Goal: Transaction & Acquisition: Purchase product/service

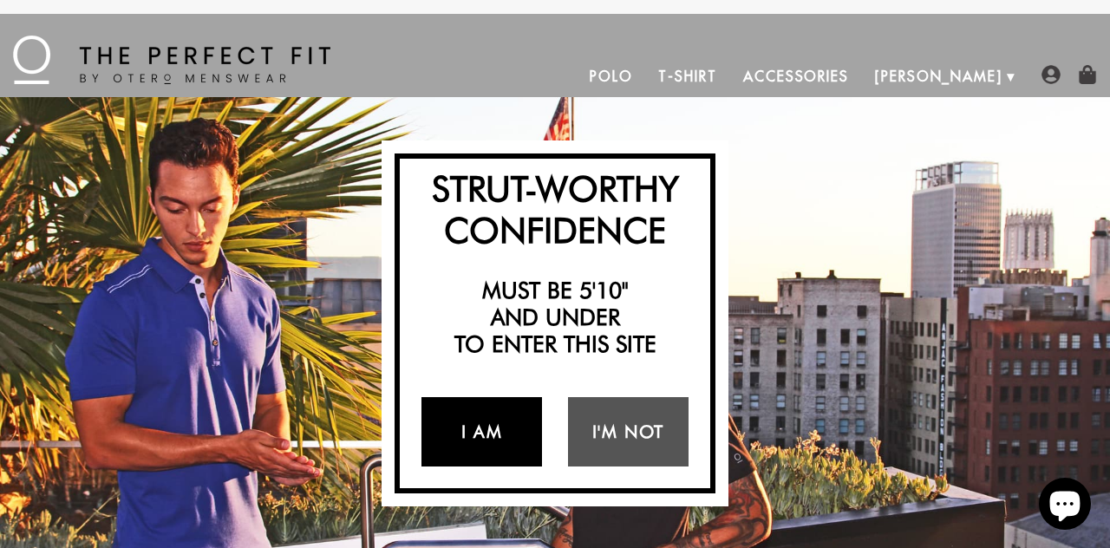
click at [509, 448] on link "I Am" at bounding box center [482, 431] width 121 height 69
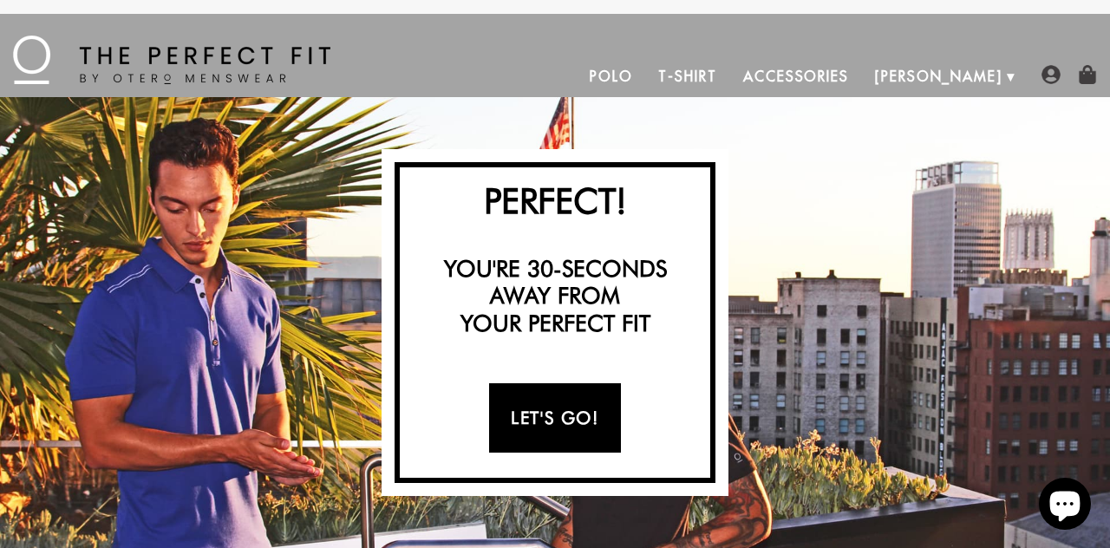
click at [576, 408] on link "Let's Go!" at bounding box center [554, 417] width 131 height 69
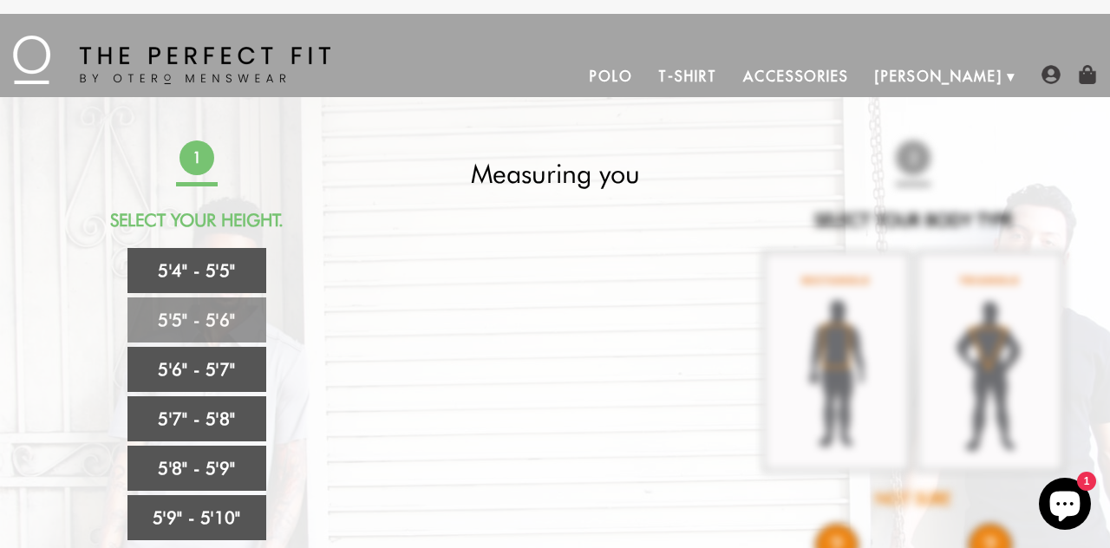
click at [160, 317] on link "5'5" - 5'6"" at bounding box center [197, 320] width 139 height 45
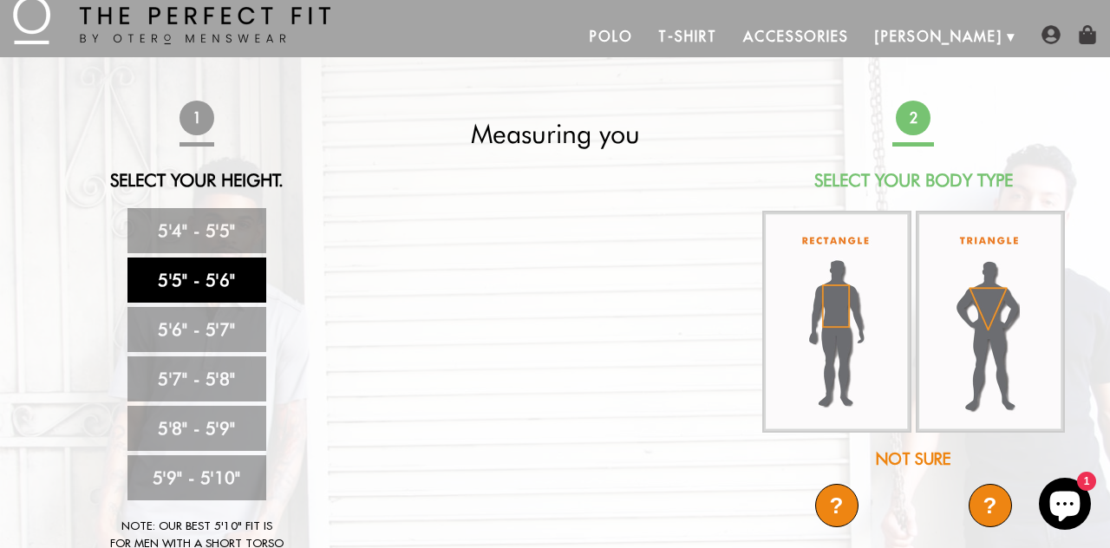
scroll to position [41, 0]
click at [1007, 358] on img at bounding box center [990, 321] width 149 height 222
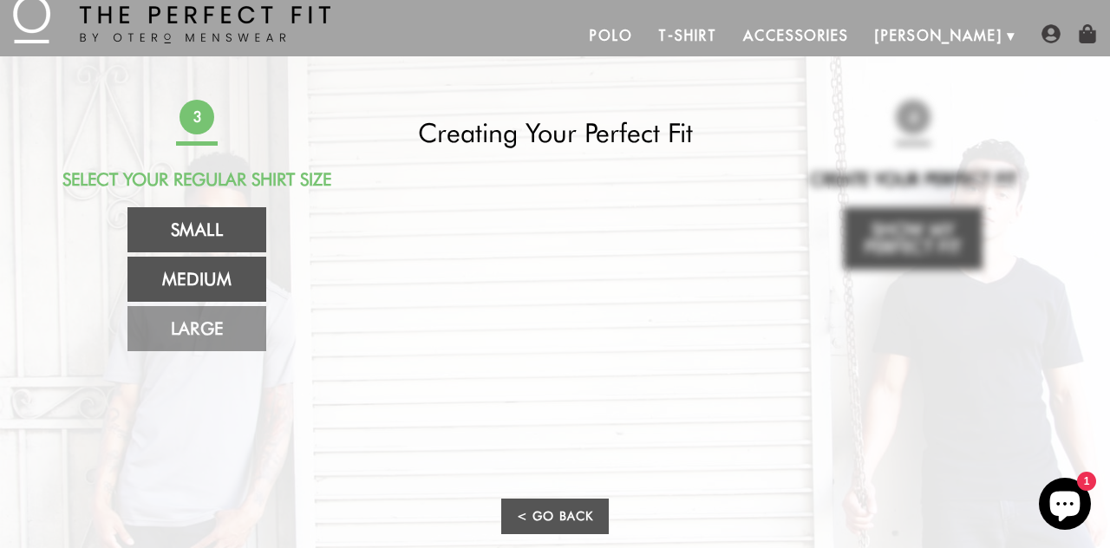
click at [162, 339] on link "Large" at bounding box center [197, 328] width 139 height 45
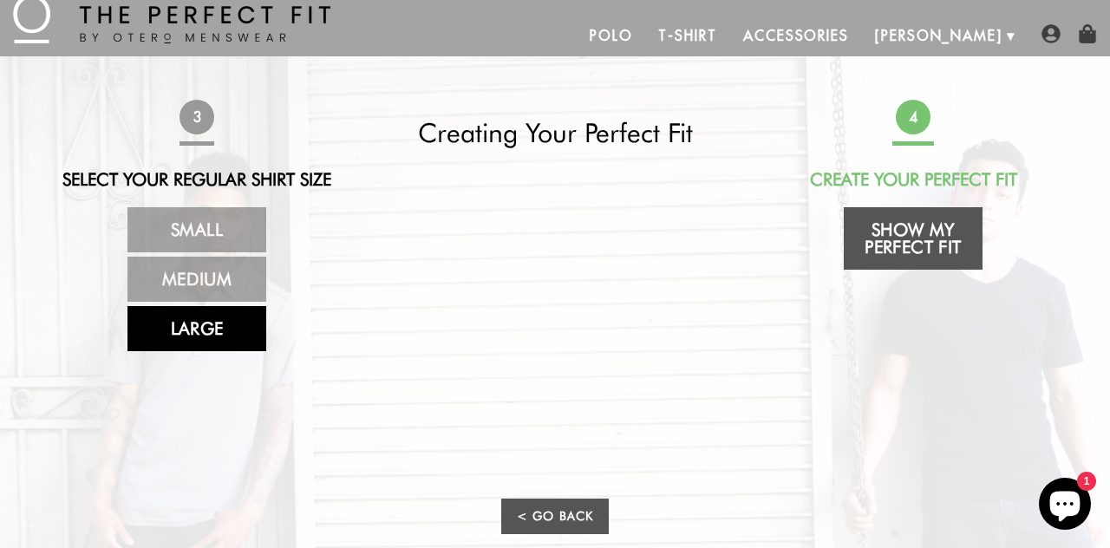
click at [729, 52] on link "T-Shirt" at bounding box center [687, 36] width 84 height 42
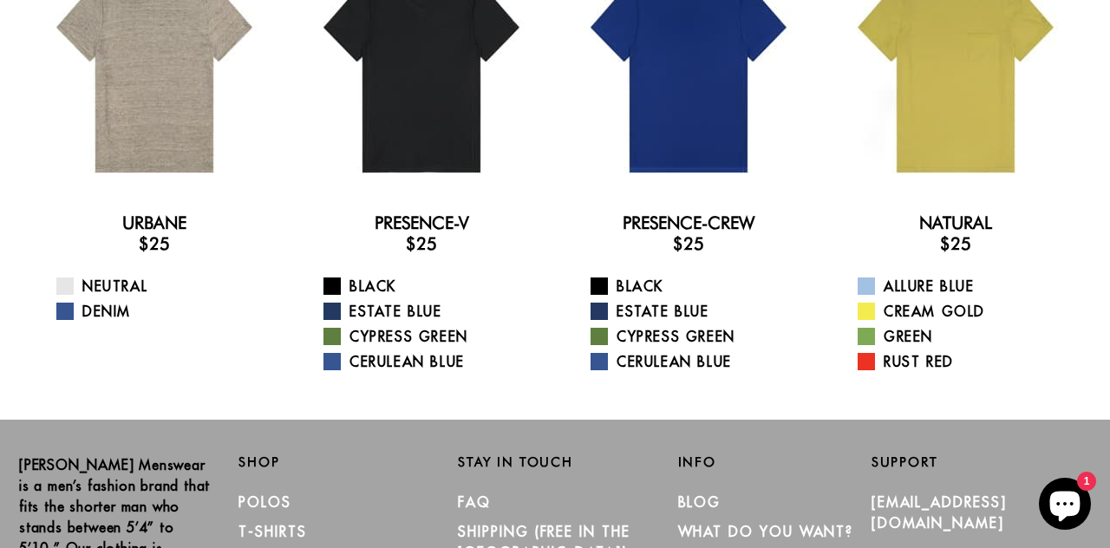
scroll to position [209, 0]
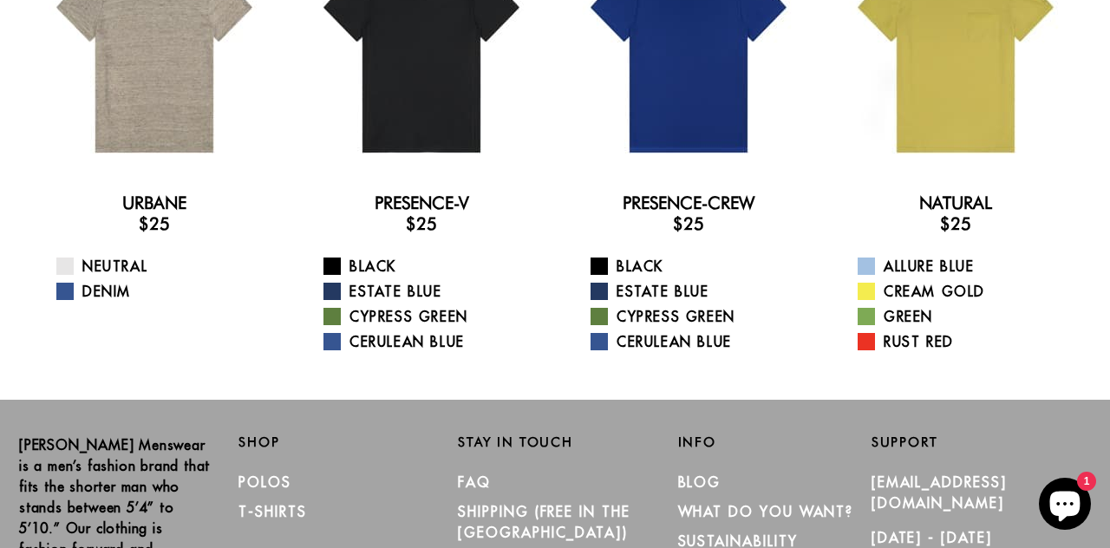
click at [479, 108] on div at bounding box center [421, 50] width 239 height 239
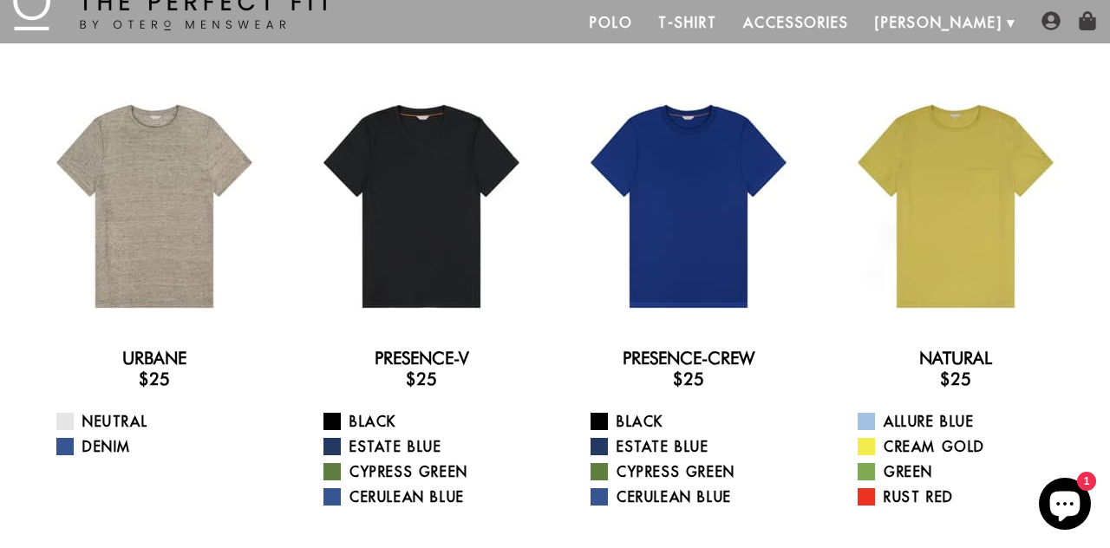
scroll to position [0, 0]
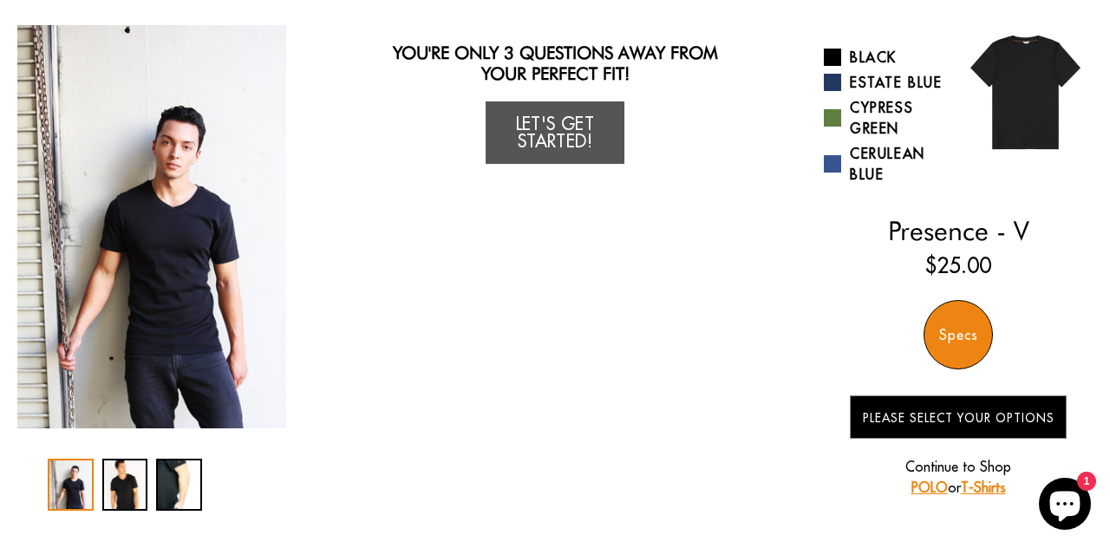
scroll to position [112, 0]
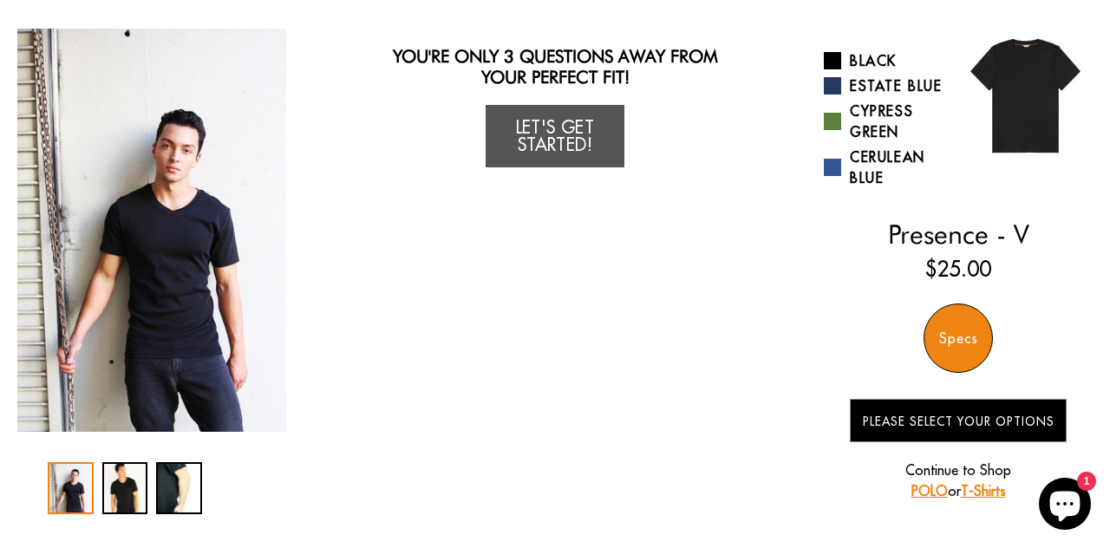
click at [966, 324] on div "Specs" at bounding box center [958, 338] width 69 height 69
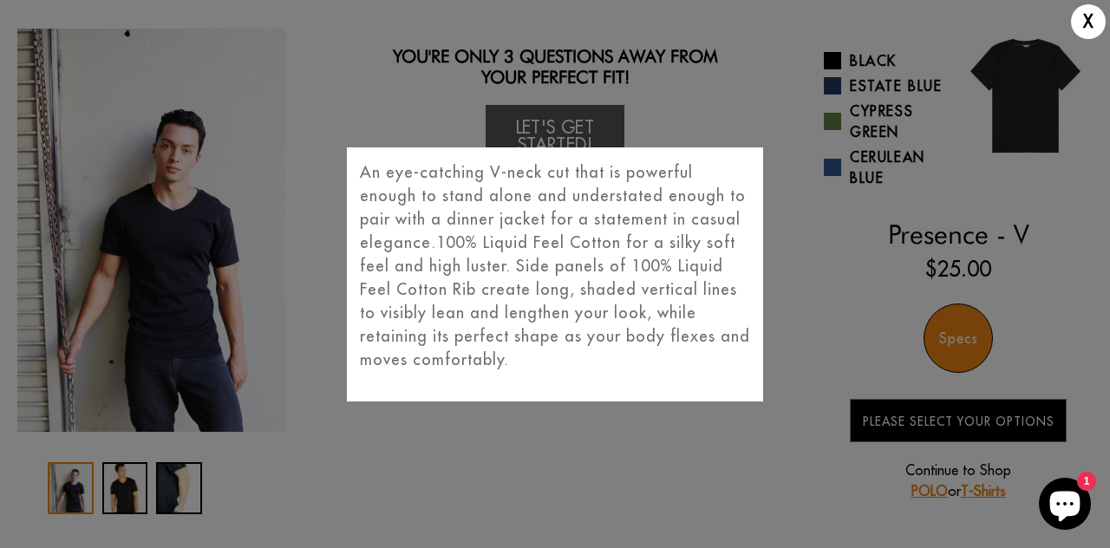
click at [964, 419] on div "X An eye-catching V-neck cut that is powerful enough to stand alone and underst…" at bounding box center [555, 274] width 1110 height 548
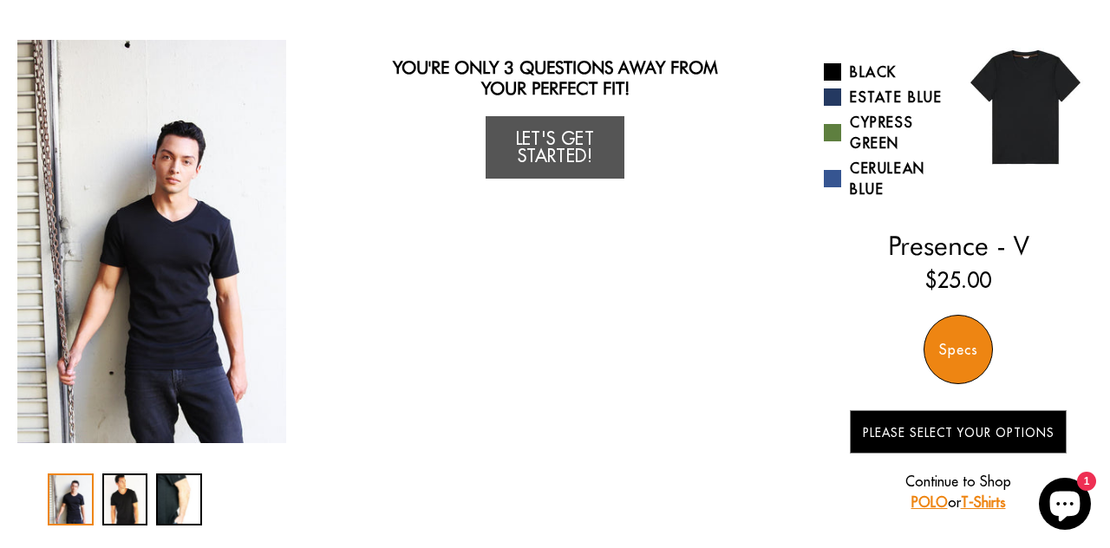
scroll to position [0, 0]
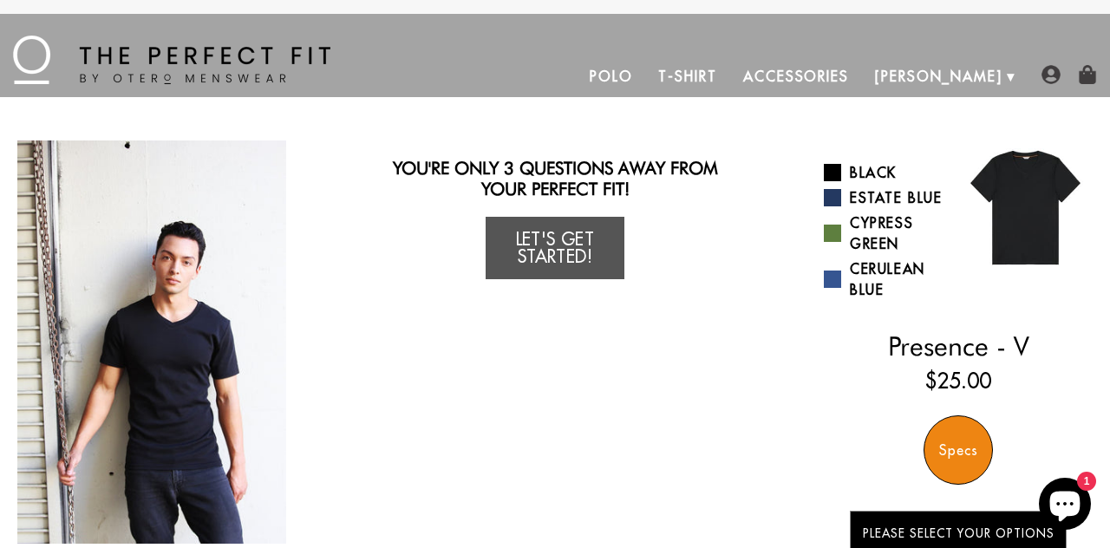
click at [538, 256] on link "Let's Get Started!" at bounding box center [555, 248] width 139 height 62
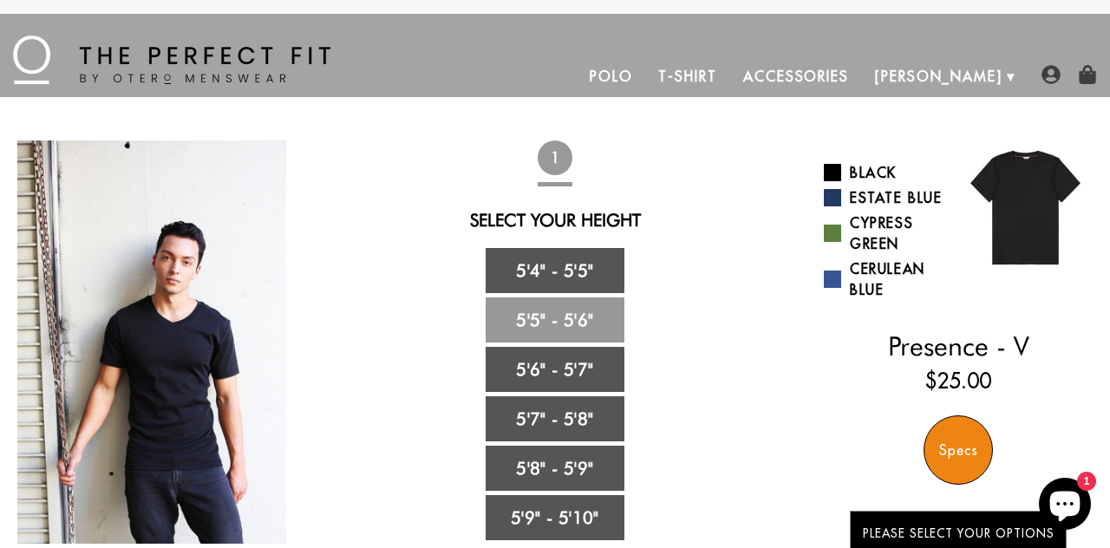
click at [526, 318] on link "5'5" - 5'6"" at bounding box center [555, 320] width 139 height 45
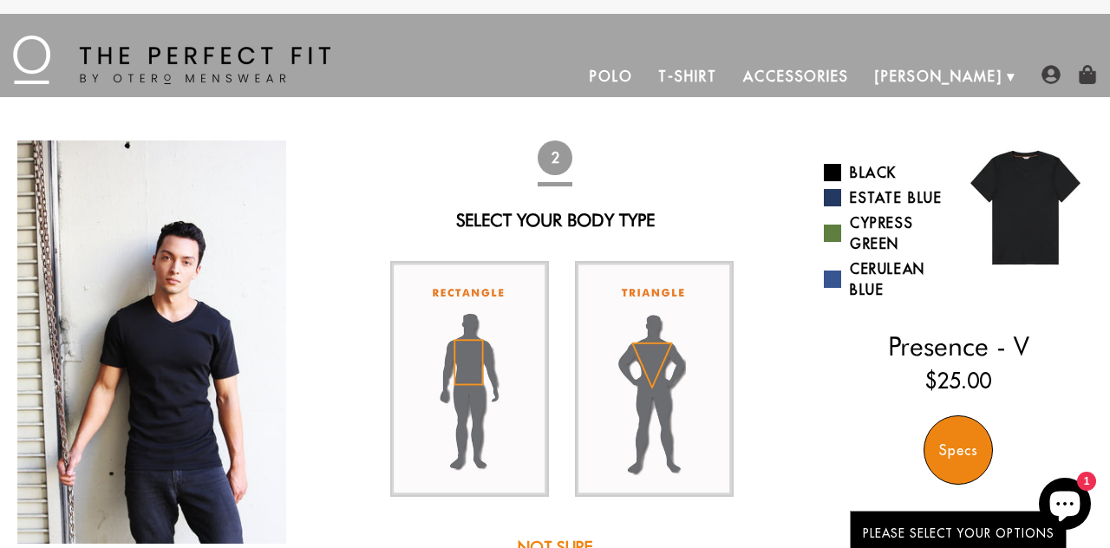
click at [444, 370] on img at bounding box center [469, 379] width 159 height 236
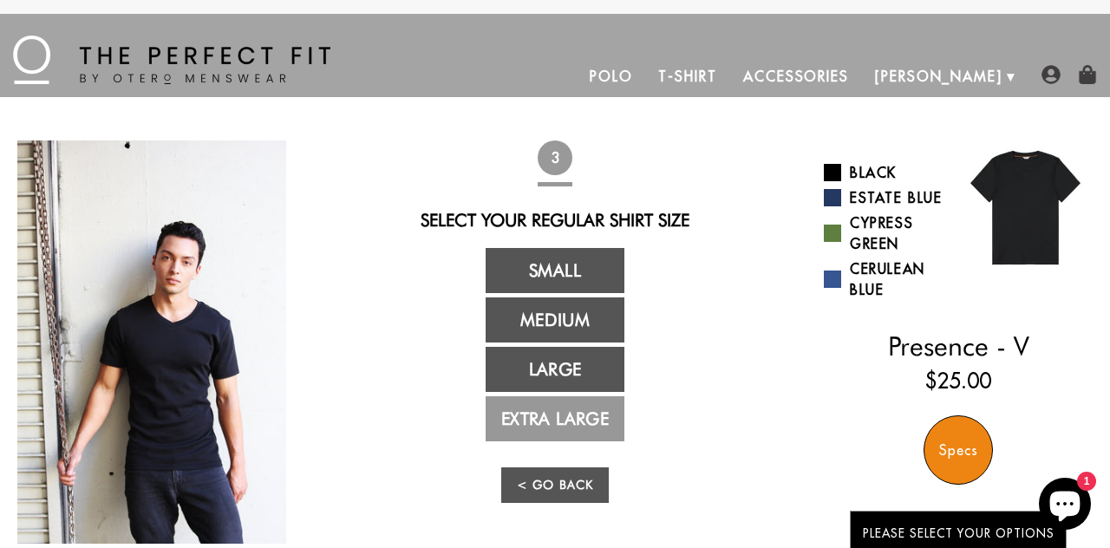
click at [520, 415] on link "Extra Large" at bounding box center [555, 418] width 139 height 45
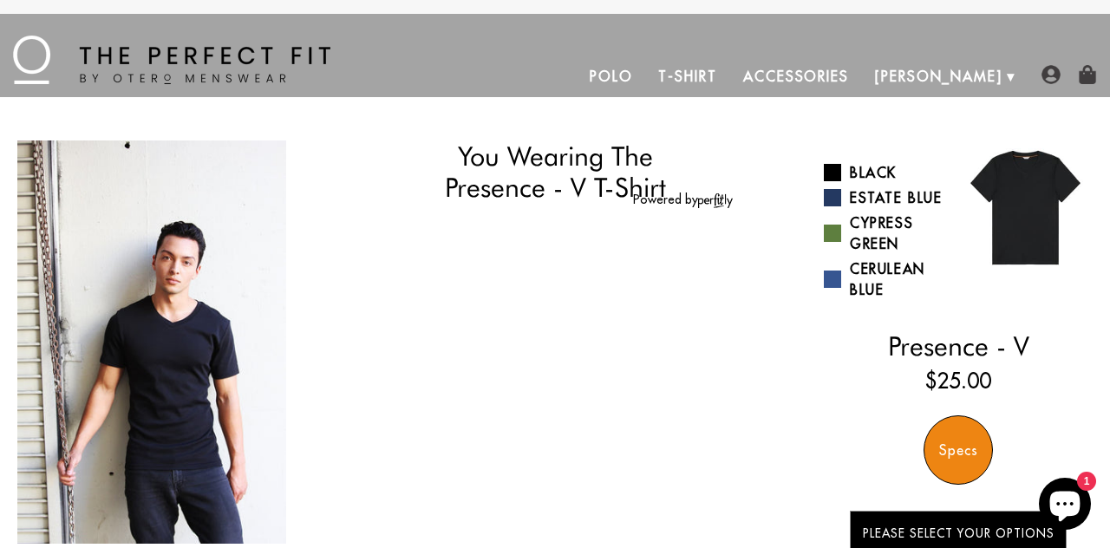
select select "55-56"
select select "XL"
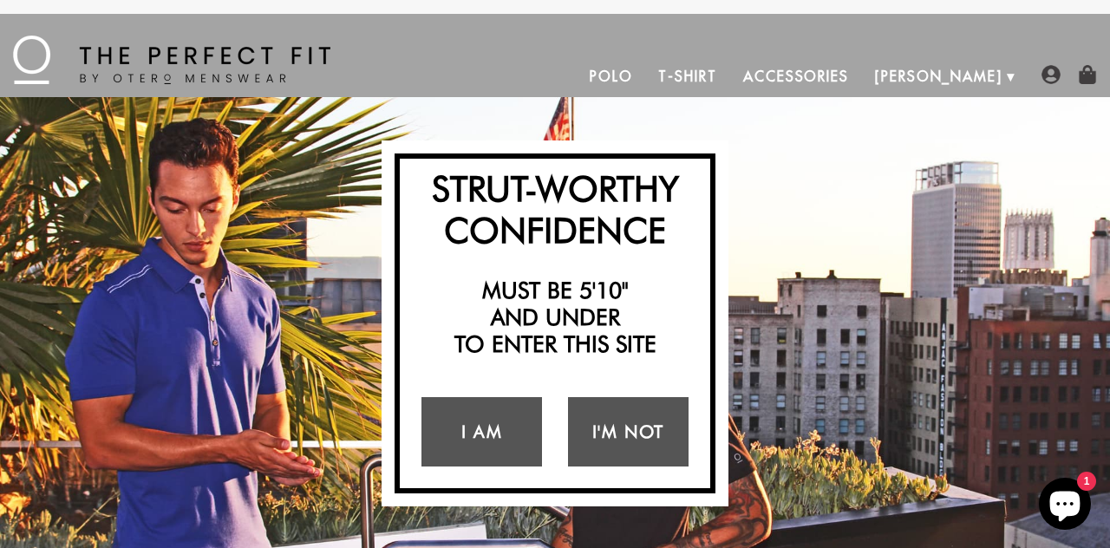
click at [994, 76] on link "[PERSON_NAME]" at bounding box center [939, 77] width 154 height 42
